Goal: Information Seeking & Learning: Understand process/instructions

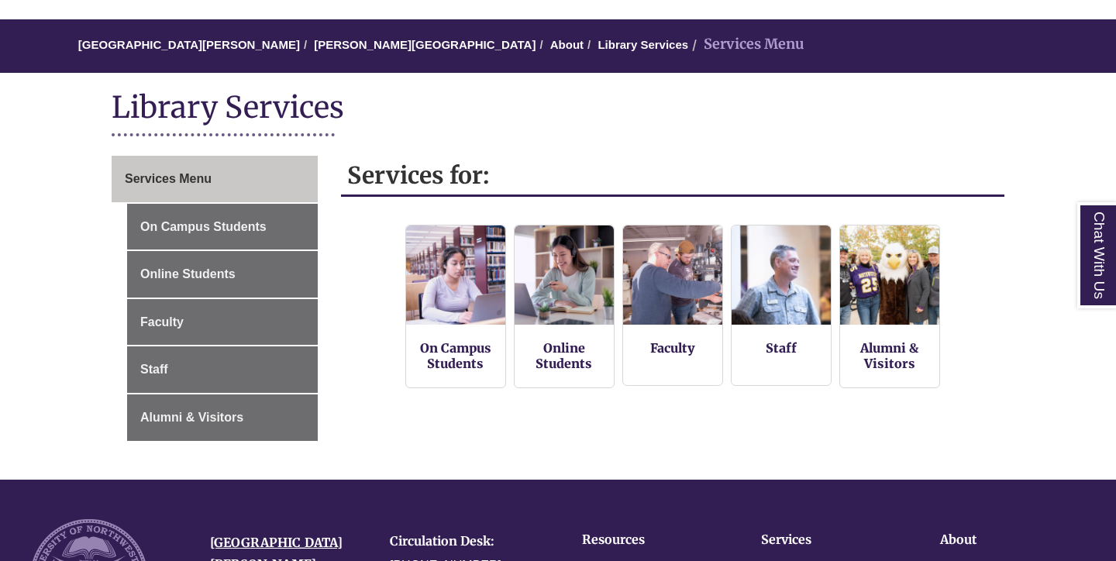
scroll to position [133, 0]
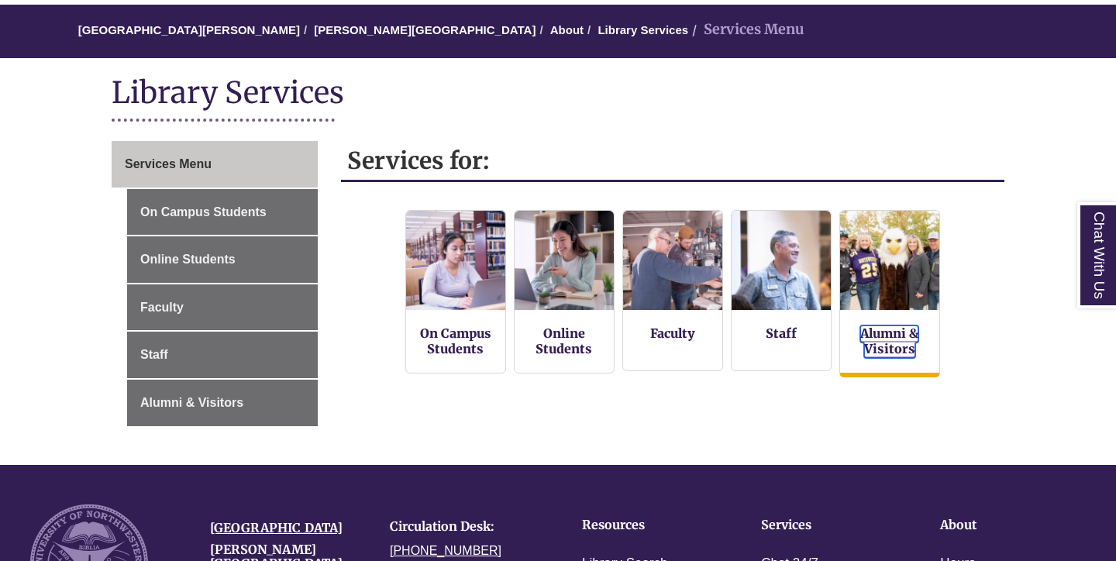
click at [880, 351] on link "Alumni & Visitors" at bounding box center [889, 341] width 58 height 33
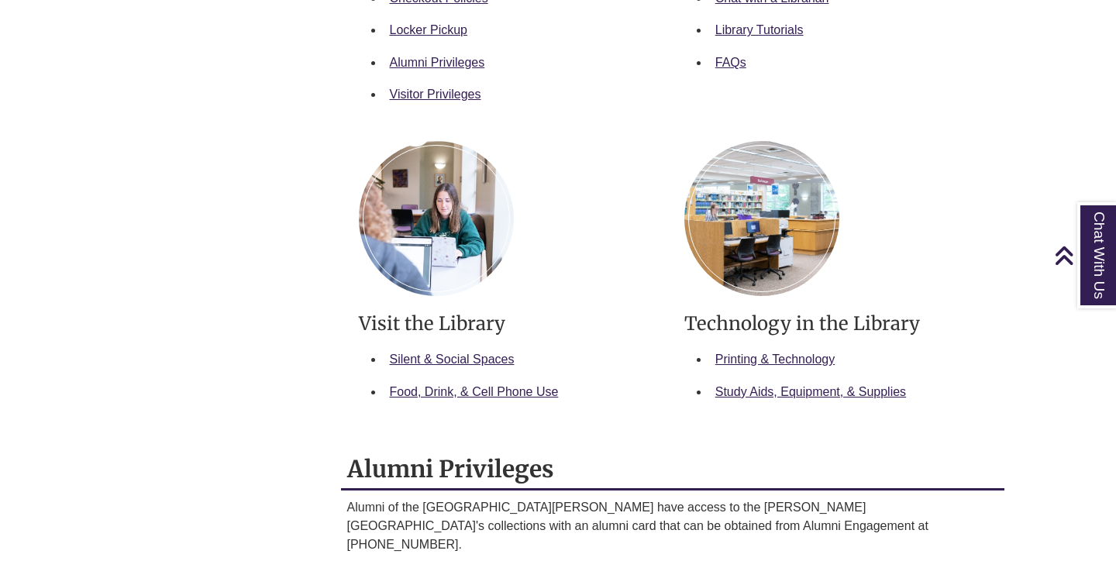
scroll to position [587, 0]
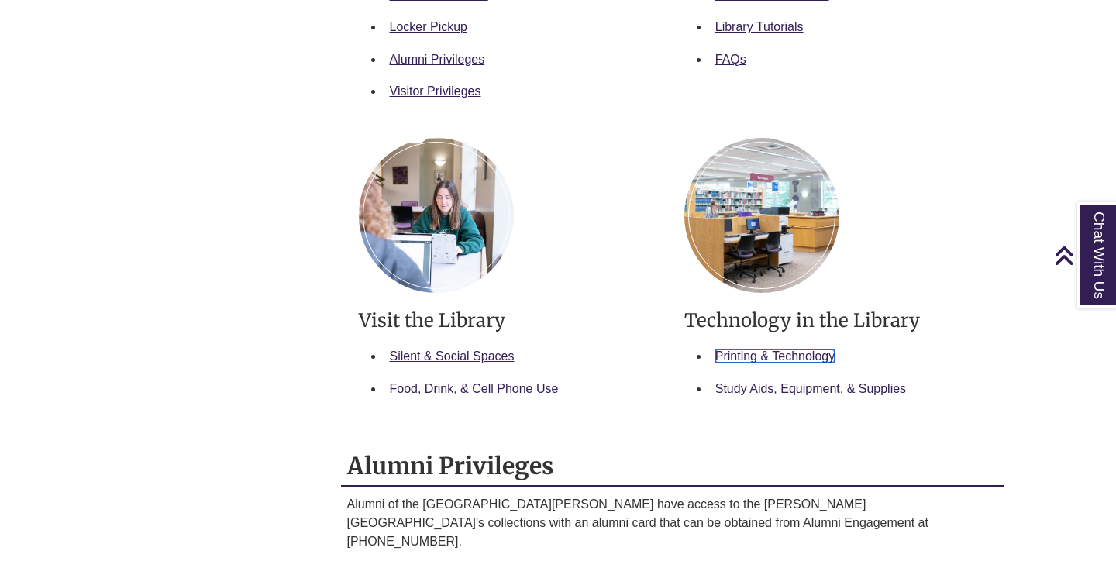
click at [808, 358] on link "Printing & Technology" at bounding box center [774, 356] width 119 height 13
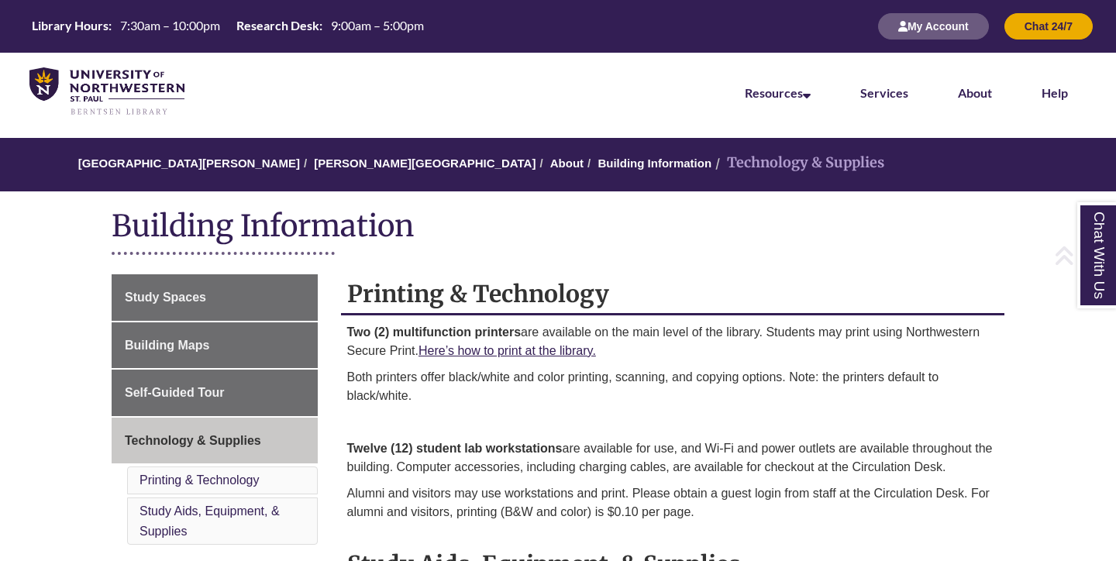
scroll to position [274, 0]
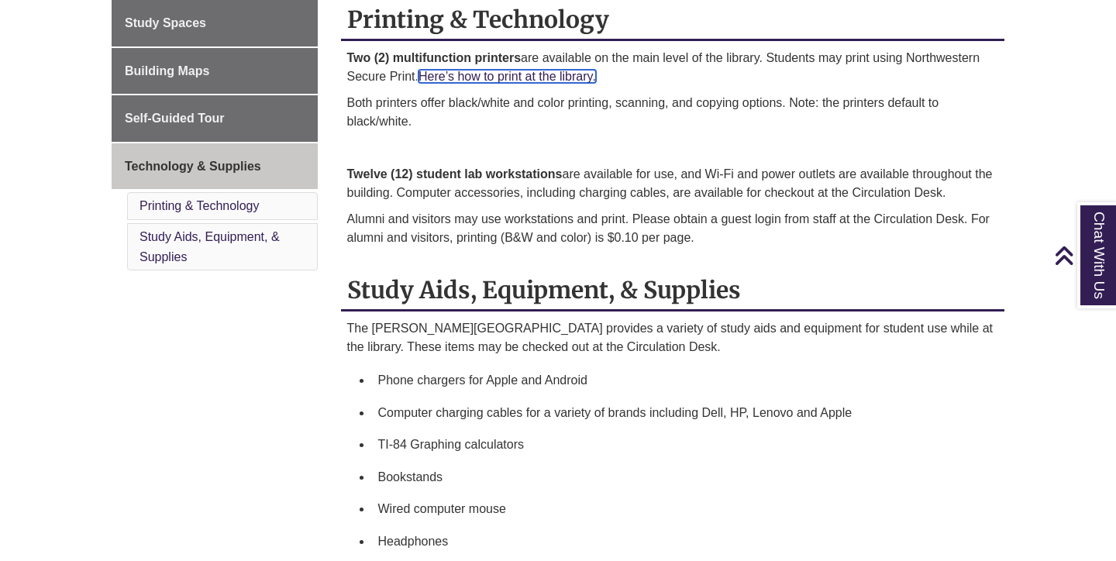
click at [478, 77] on link "Here’s how to print at the library." at bounding box center [506, 76] width 177 height 13
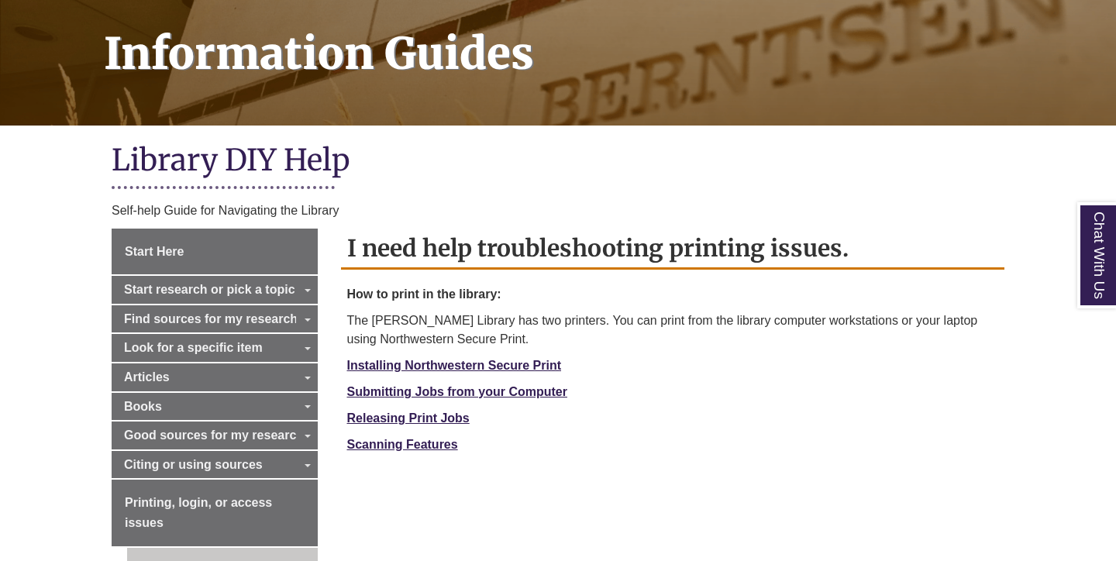
scroll to position [250, 0]
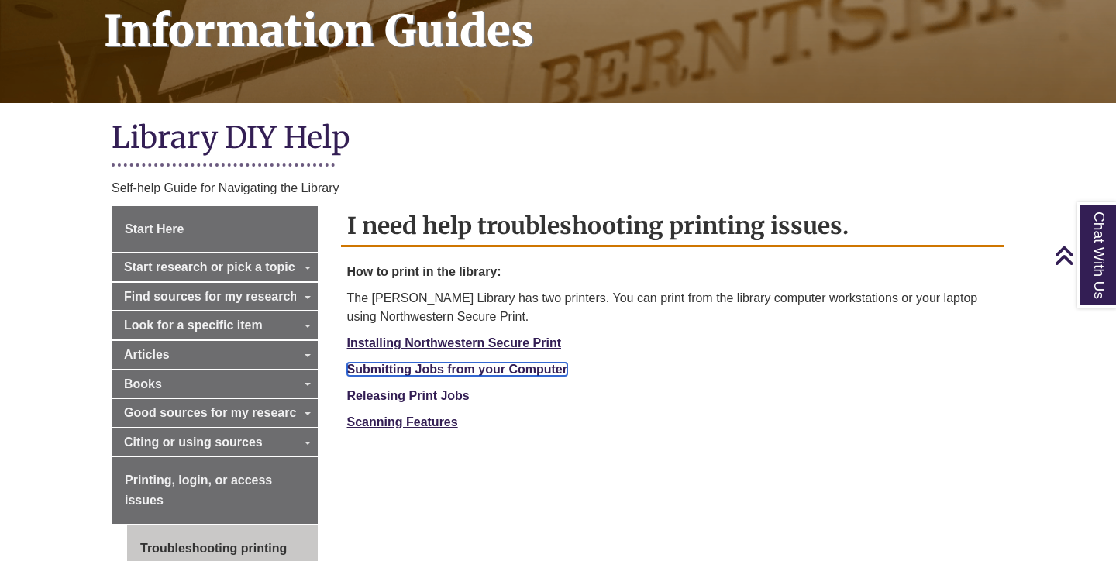
click at [484, 371] on strong "Submitting Jobs from your Computer" at bounding box center [457, 369] width 220 height 13
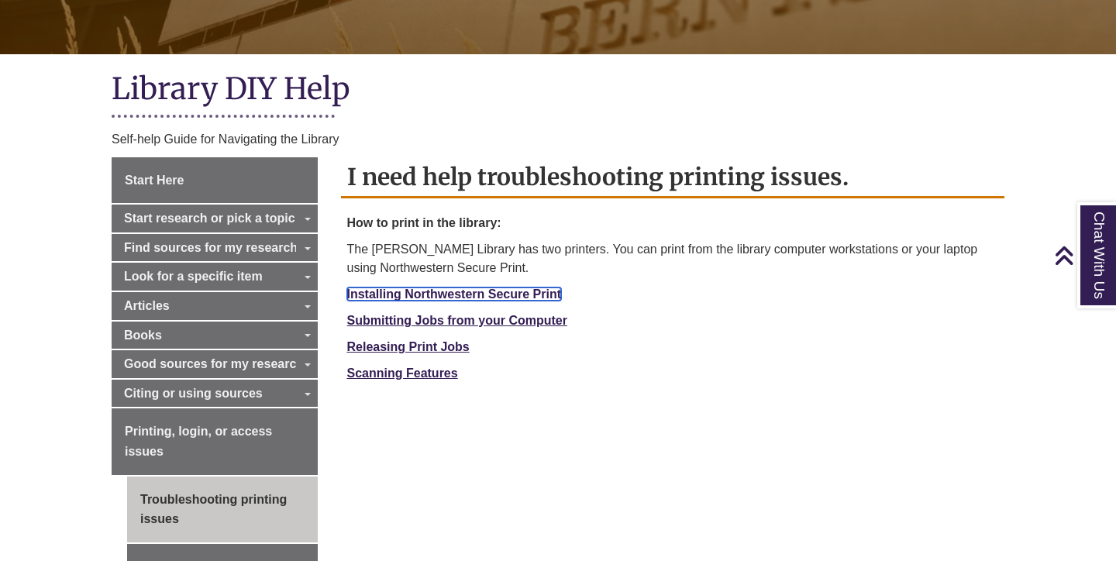
click at [453, 294] on link "Installing Northwestern Secure Print" at bounding box center [454, 294] width 215 height 13
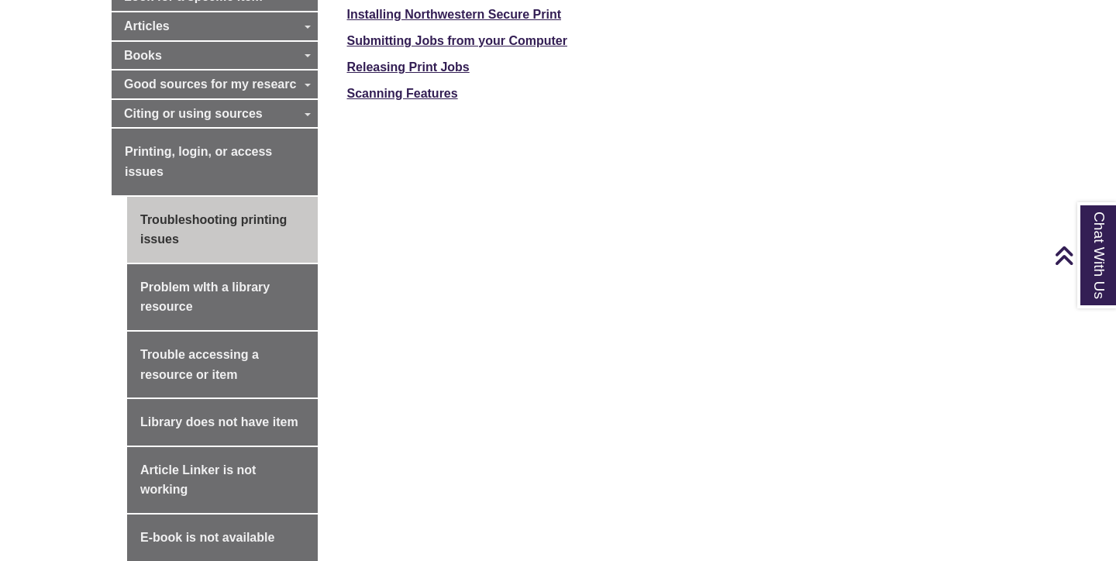
scroll to position [732, 0]
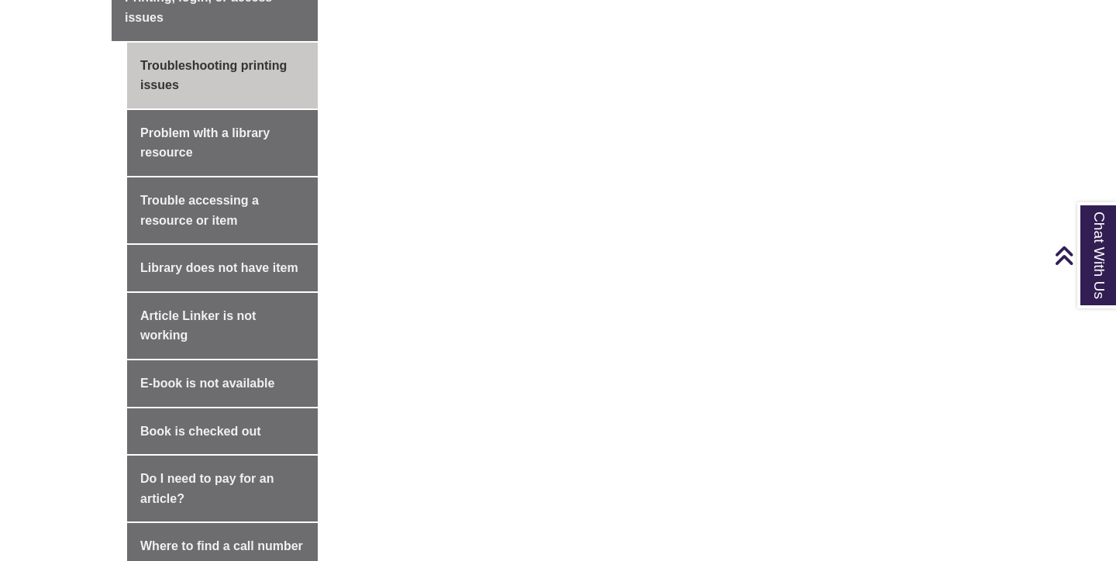
click at [484, 146] on div "Start Here Start research or pick a topic Toggle Dropdown Choosing a topic Unde…" at bounding box center [558, 325] width 916 height 1204
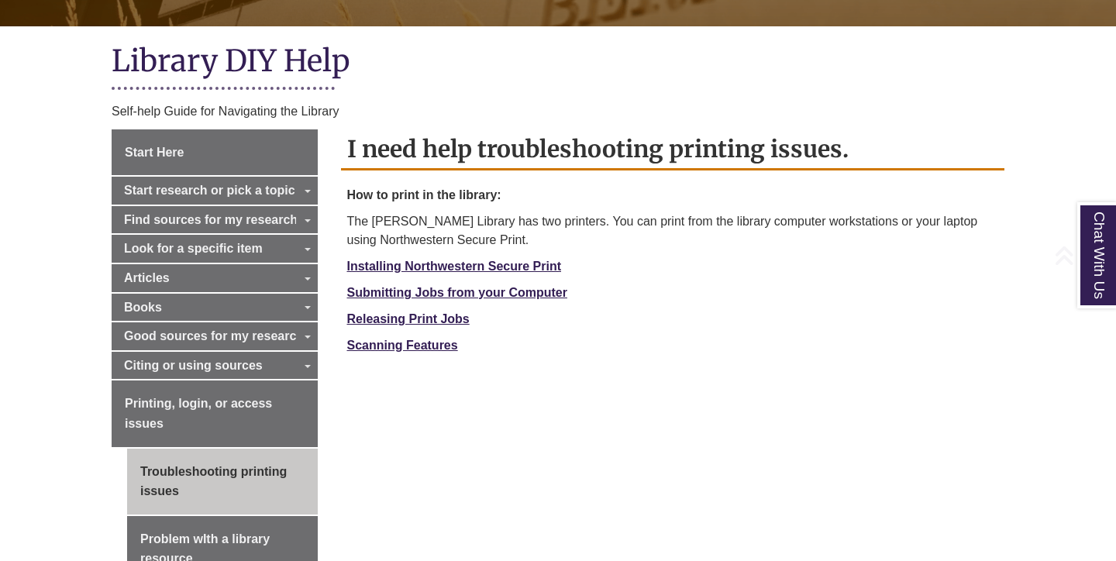
scroll to position [345, 0]
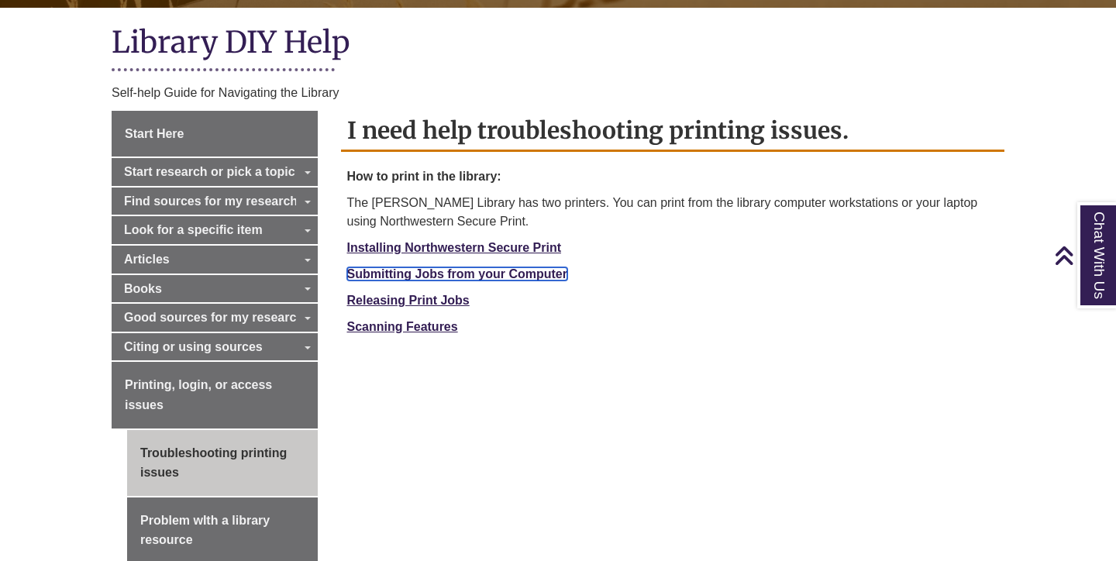
click at [423, 270] on strong "Submitting Jobs from your Computer" at bounding box center [457, 273] width 220 height 13
